Goal: Navigation & Orientation: Find specific page/section

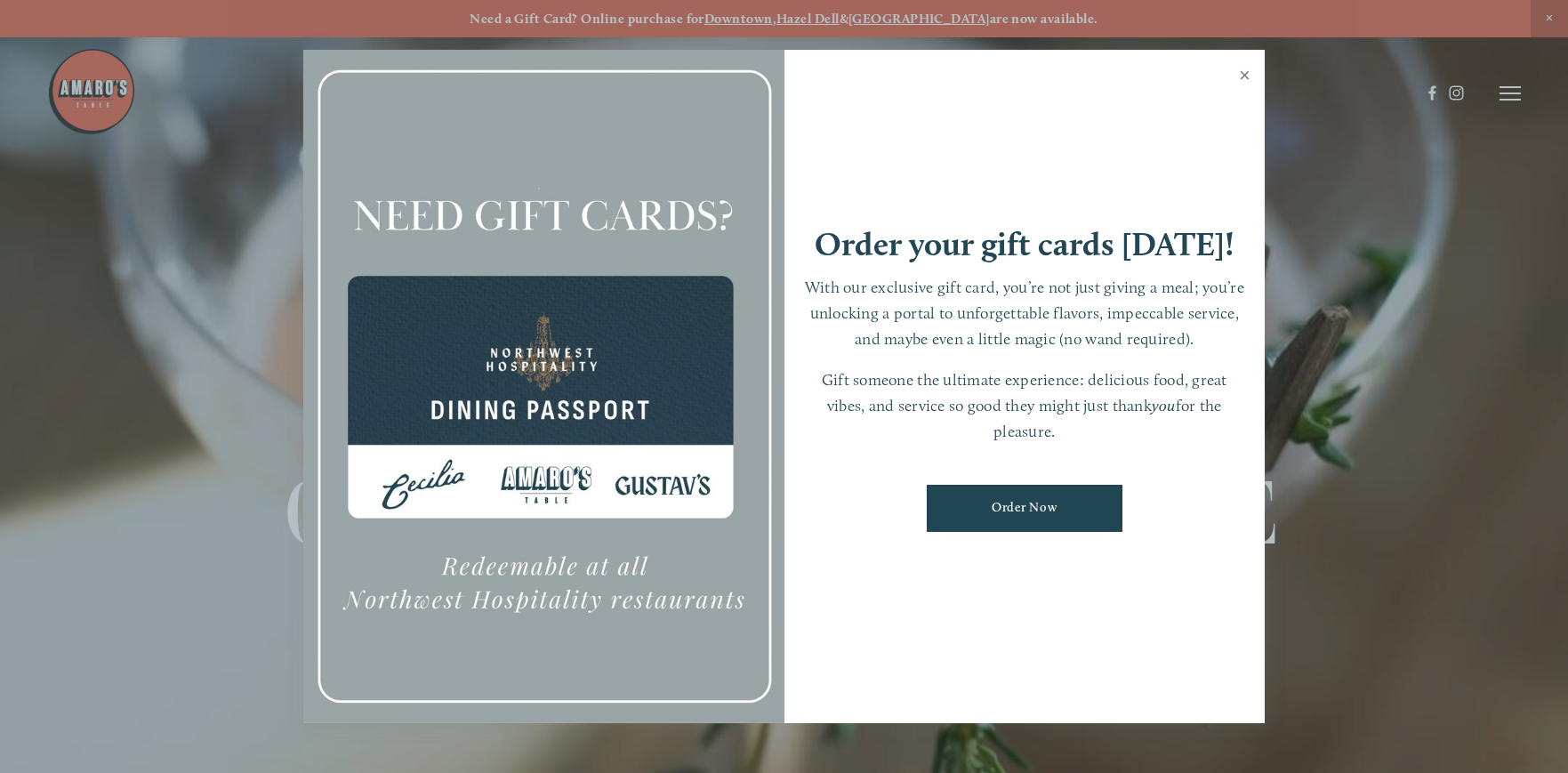
click at [1244, 79] on link "Close" at bounding box center [1244, 78] width 35 height 50
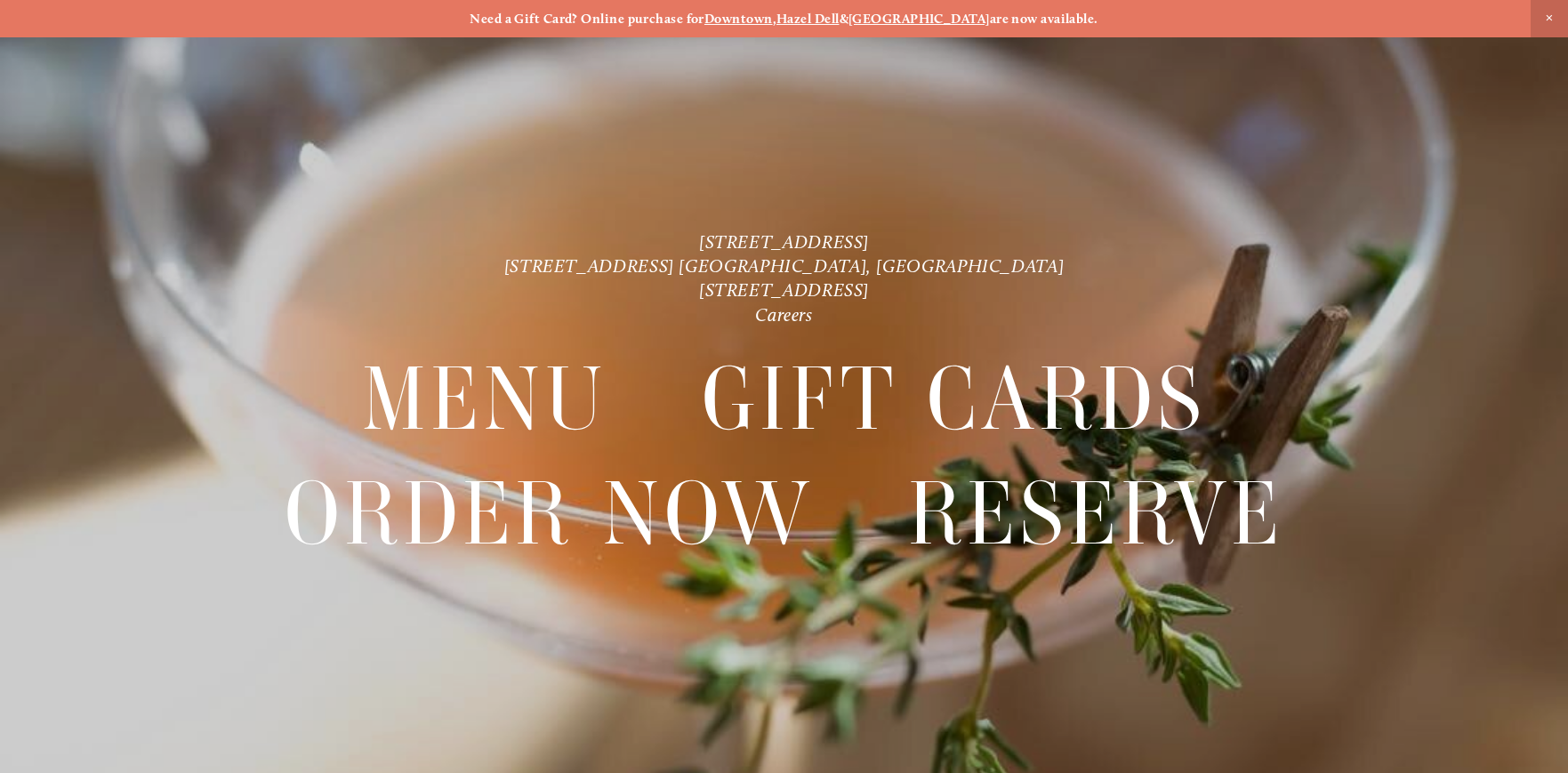
scroll to position [37, 0]
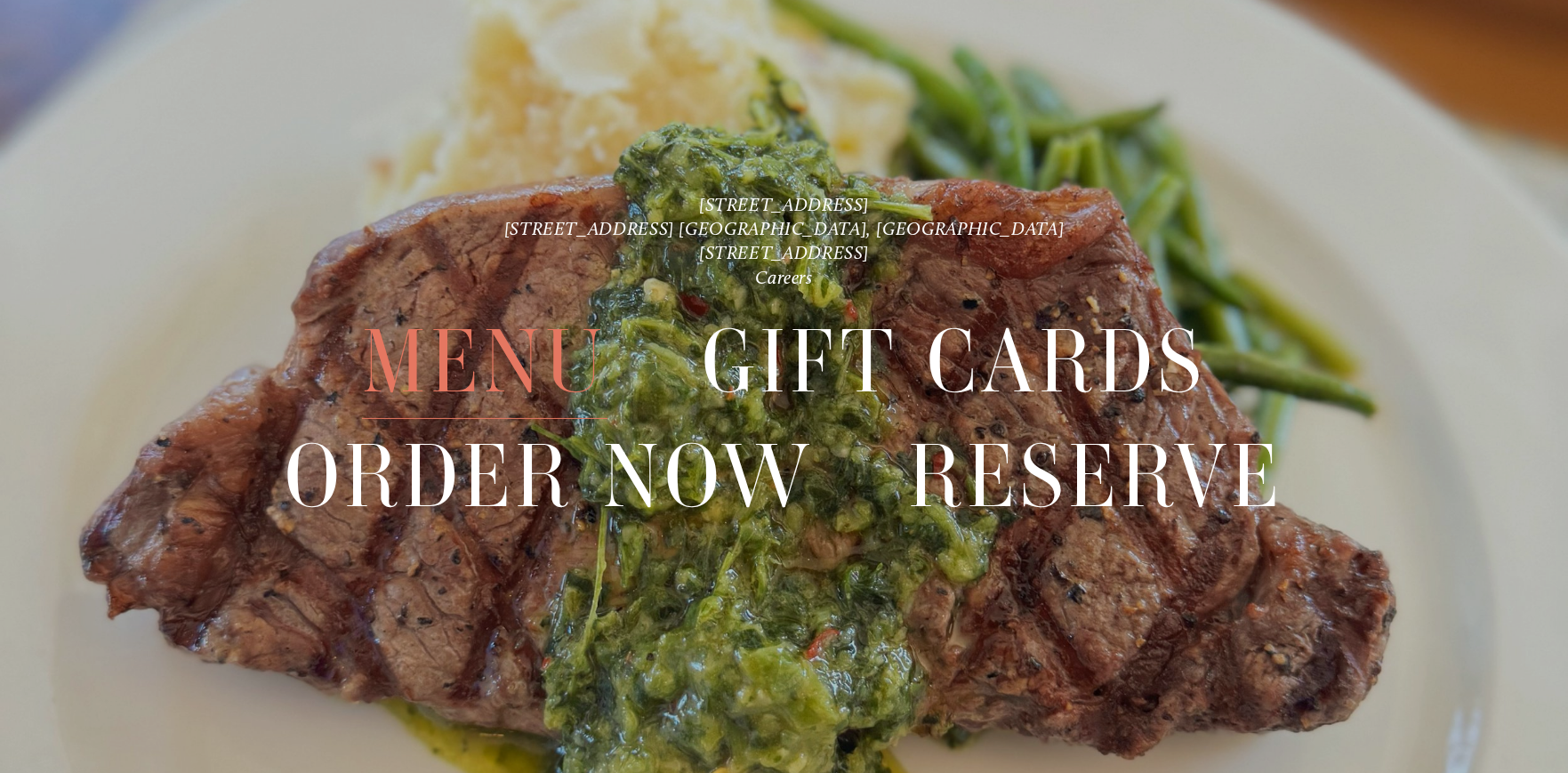
click at [446, 359] on span "Menu" at bounding box center [485, 362] width 245 height 114
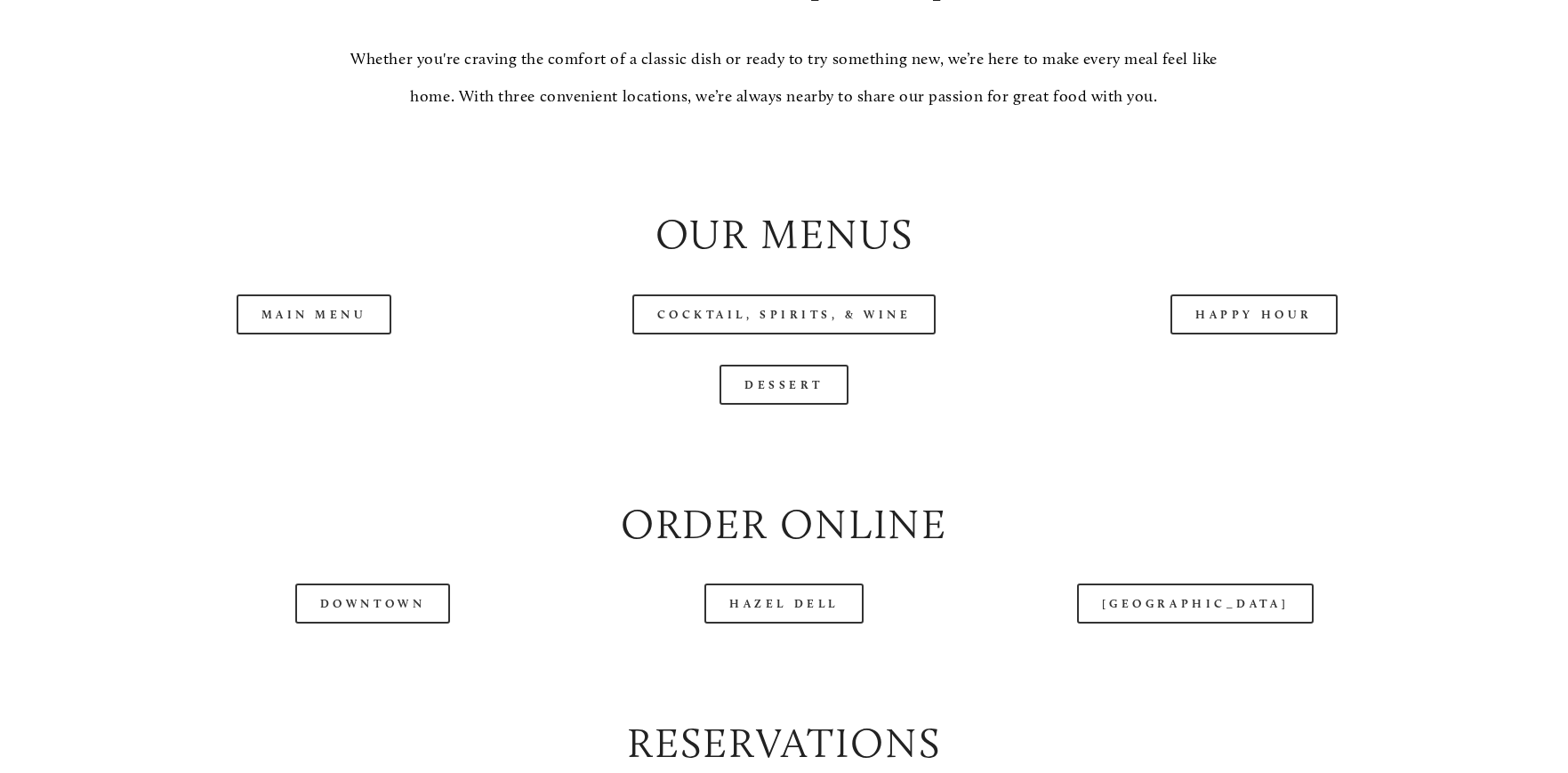
scroll to position [1876, 0]
click at [1283, 324] on link "Happy Hour" at bounding box center [1254, 311] width 168 height 40
